Goal: Use online tool/utility: Utilize a website feature to perform a specific function

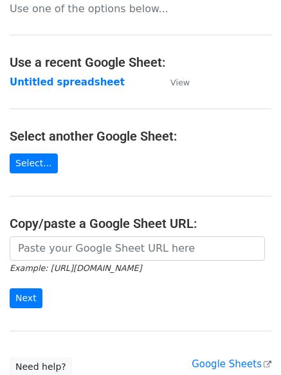
scroll to position [12, 0]
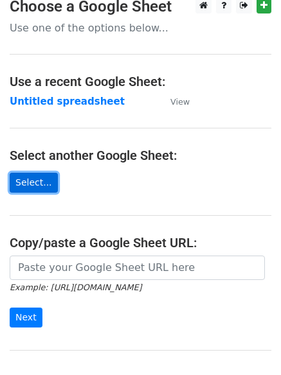
click at [33, 178] on link "Select..." at bounding box center [34, 183] width 48 height 20
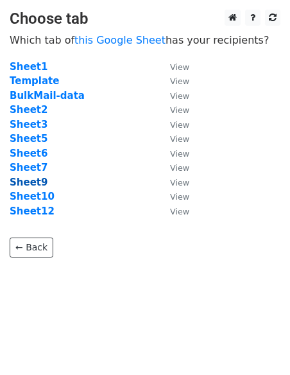
click at [30, 185] on strong "Sheet9" at bounding box center [29, 183] width 38 height 12
